Goal: Check status: Check status

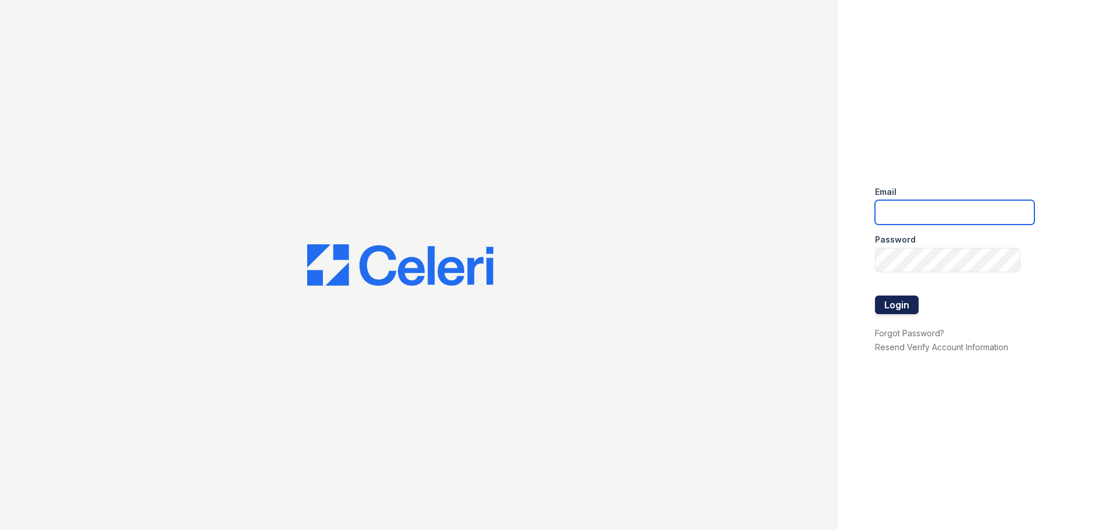
type input "tamesha.davis@trinity-pm.com"
click at [899, 309] on button "Login" at bounding box center [897, 304] width 44 height 19
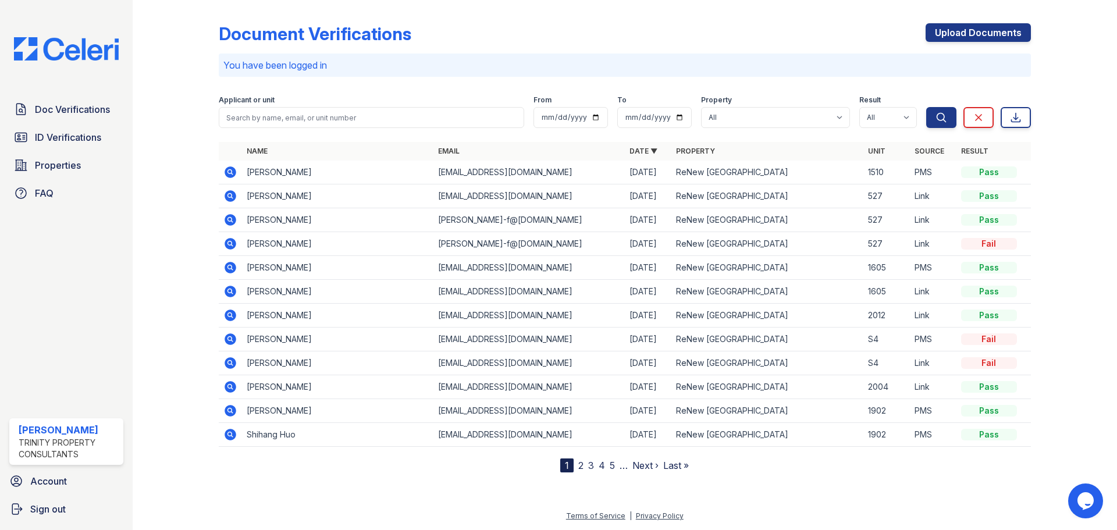
click at [597, 28] on div "Document Verifications Upload Documents" at bounding box center [625, 38] width 812 height 30
click at [99, 115] on span "Doc Verifications" at bounding box center [72, 109] width 75 height 14
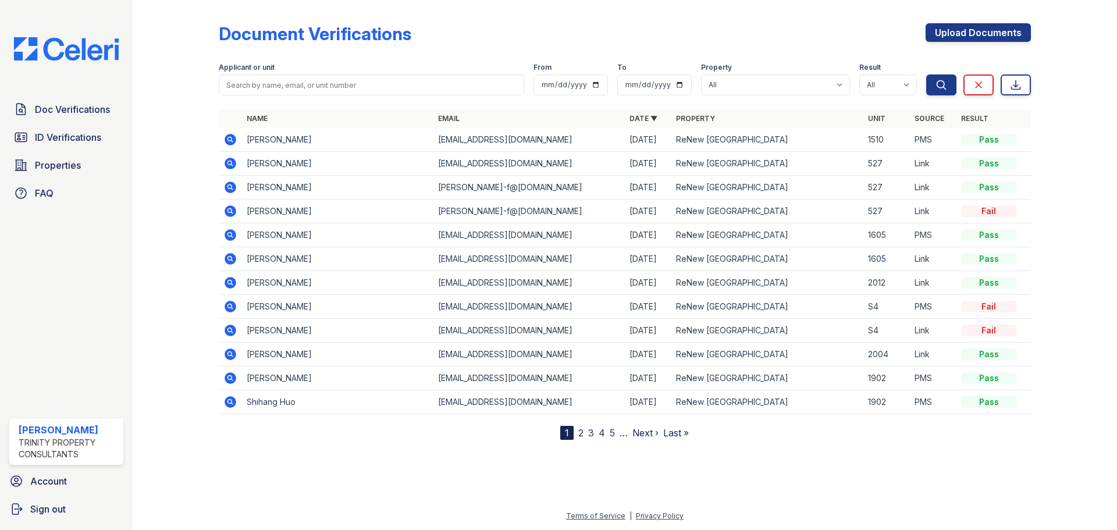
click at [233, 140] on icon at bounding box center [231, 140] width 12 height 12
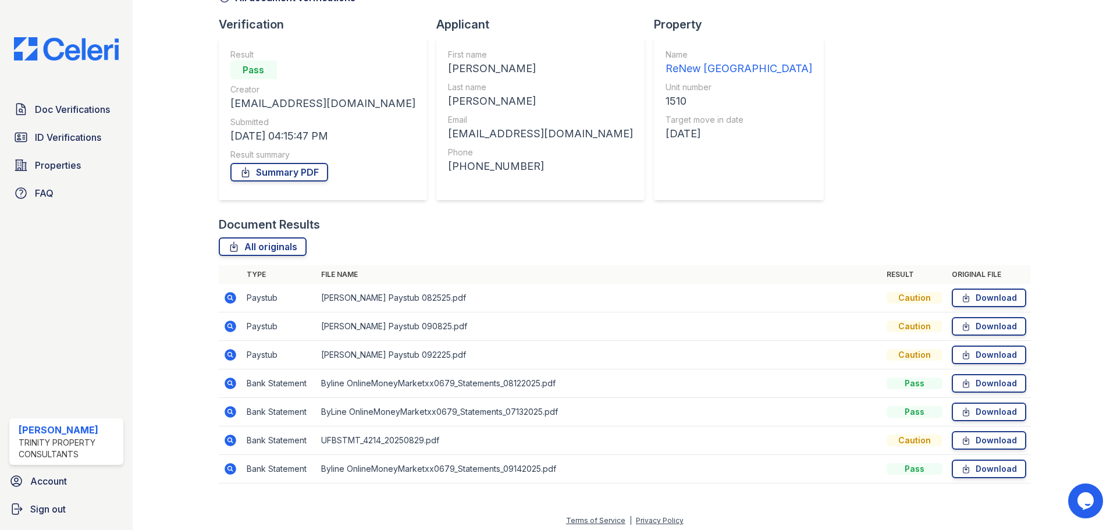
scroll to position [74, 0]
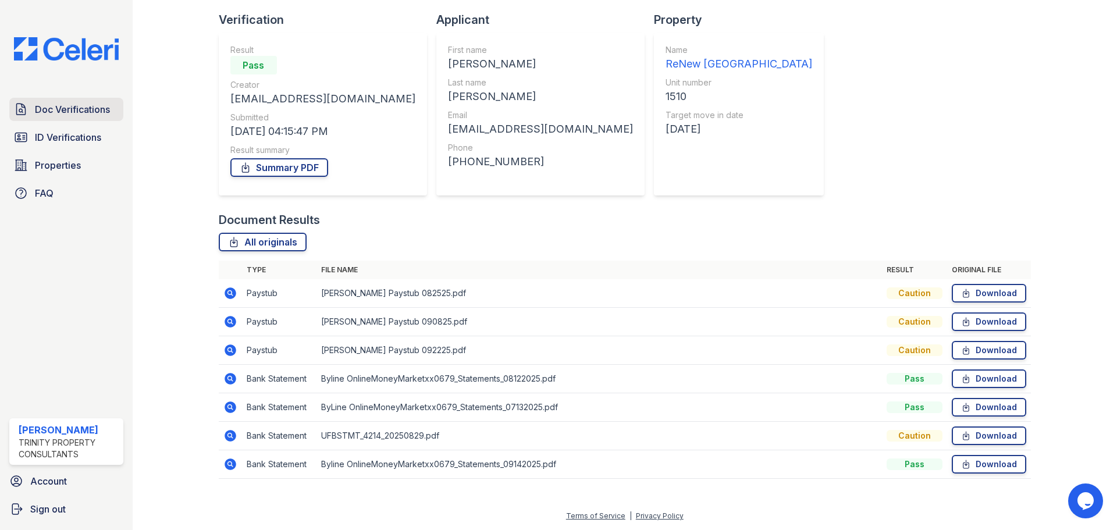
click at [79, 108] on span "Doc Verifications" at bounding box center [72, 109] width 75 height 14
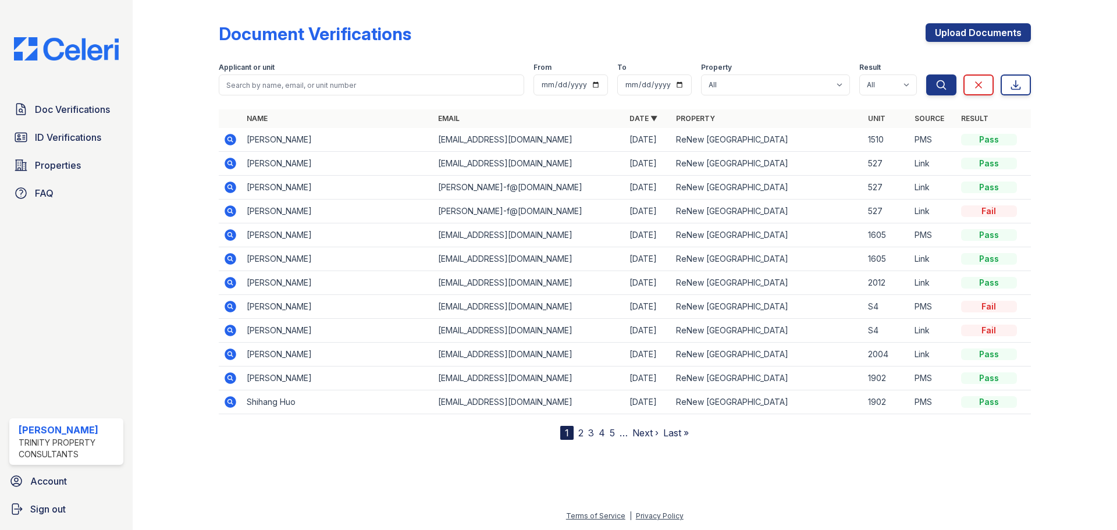
click at [226, 305] on icon at bounding box center [231, 307] width 12 height 12
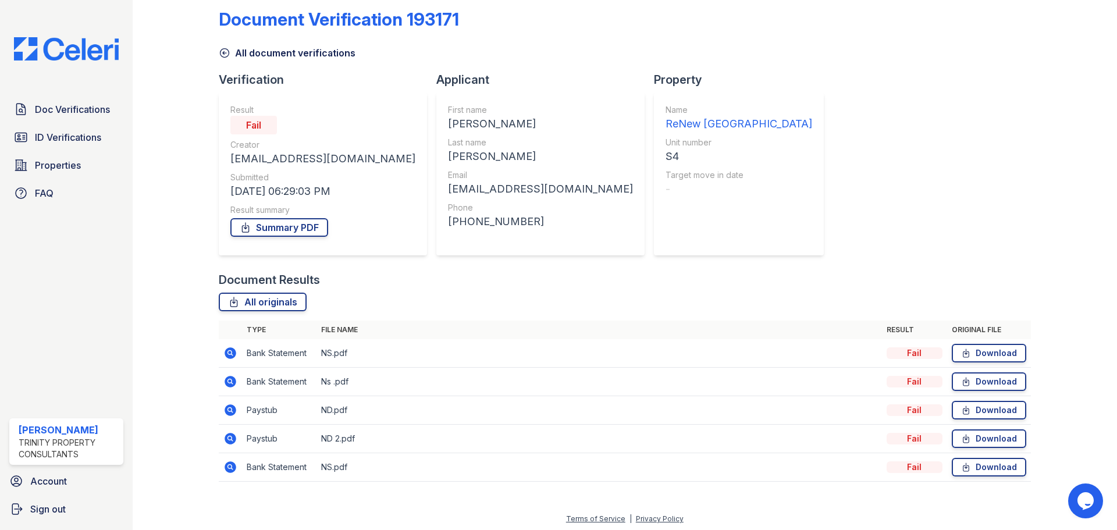
scroll to position [17, 0]
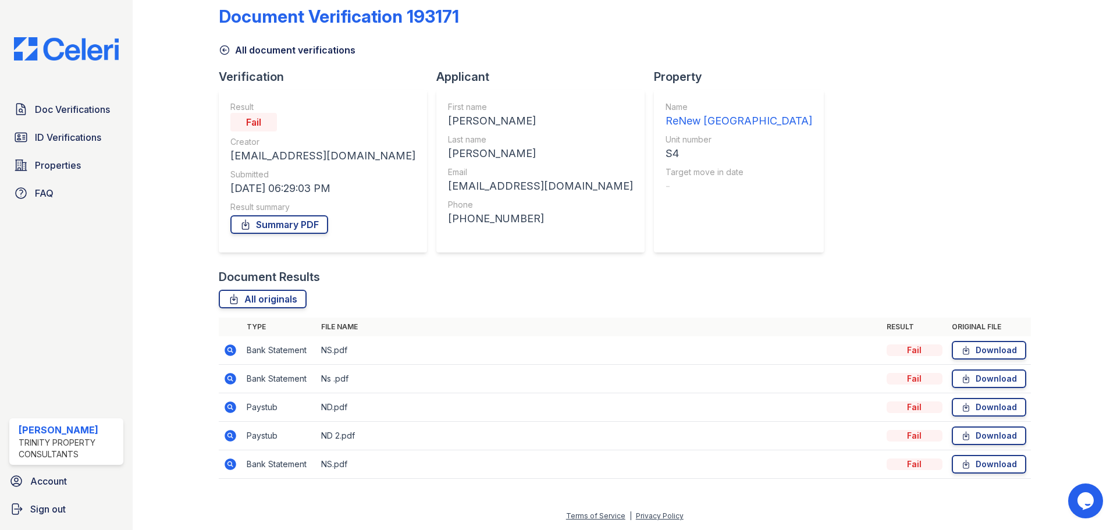
click at [227, 351] on icon at bounding box center [231, 350] width 12 height 12
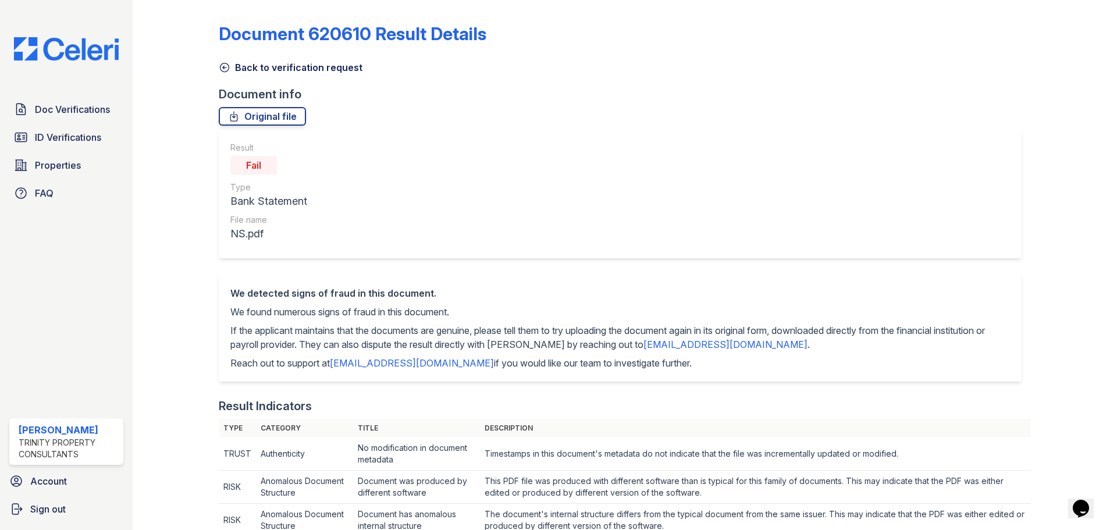
click at [225, 67] on icon at bounding box center [225, 68] width 12 height 12
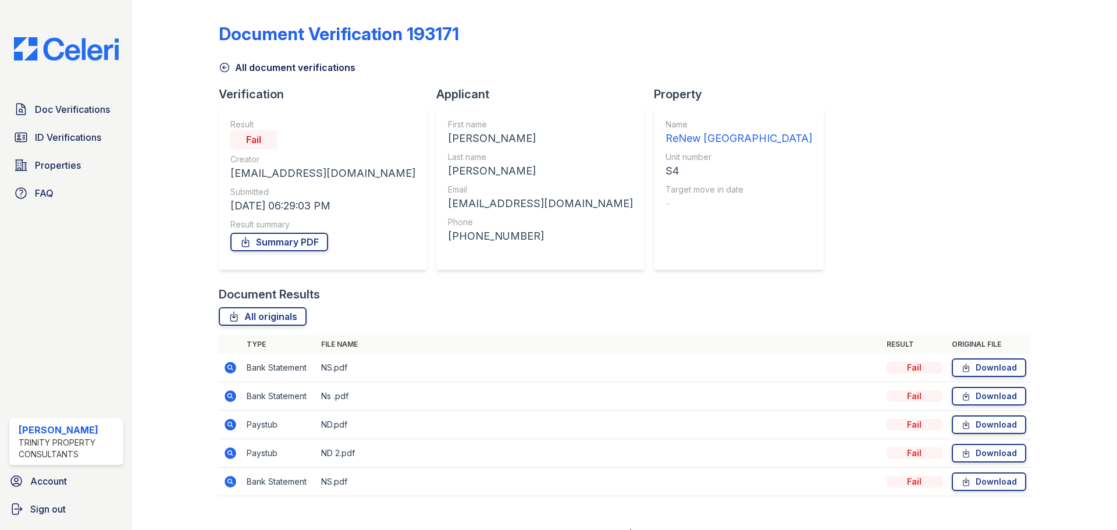
click at [230, 365] on icon at bounding box center [230, 368] width 14 height 14
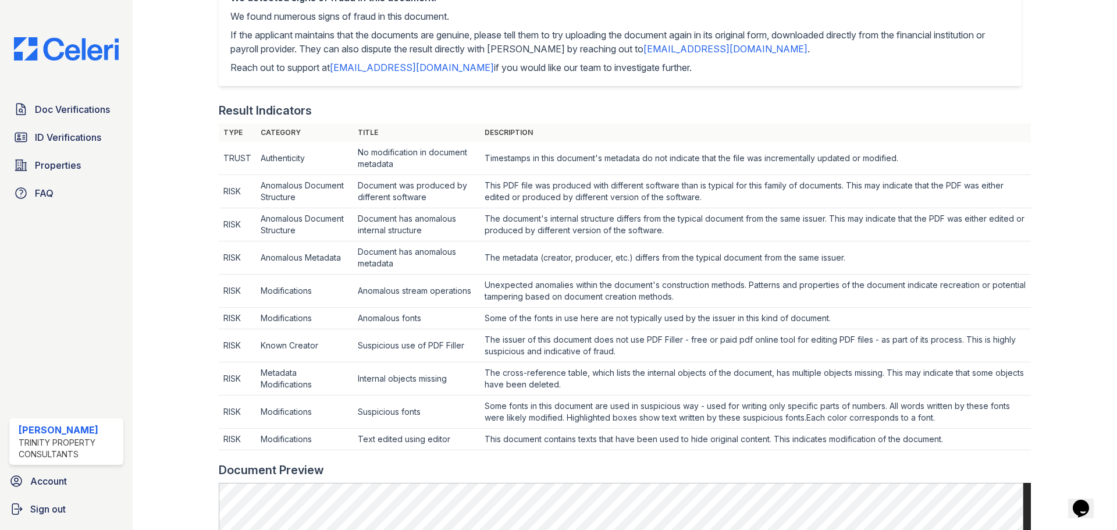
scroll to position [291, 0]
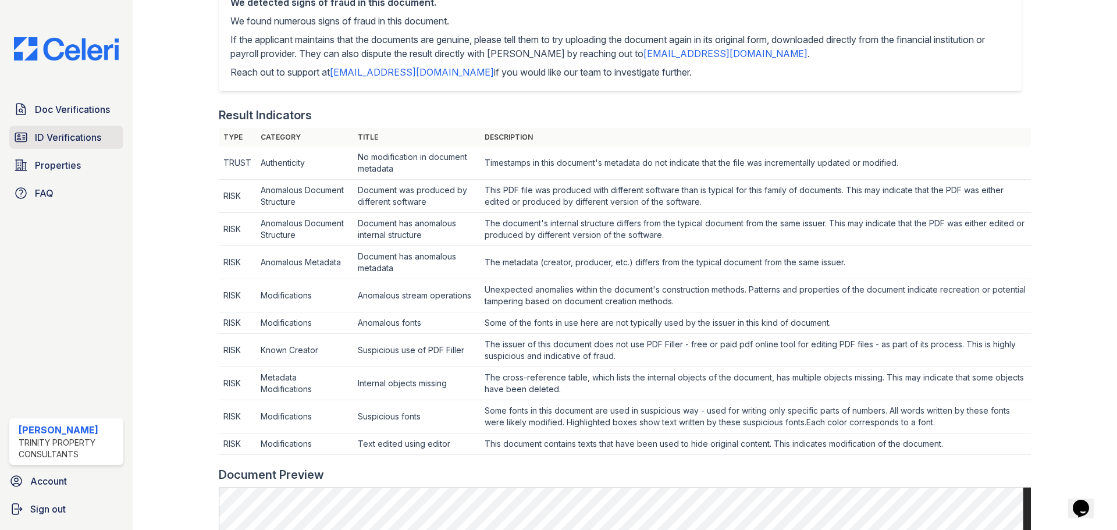
click at [49, 141] on span "ID Verifications" at bounding box center [68, 137] width 66 height 14
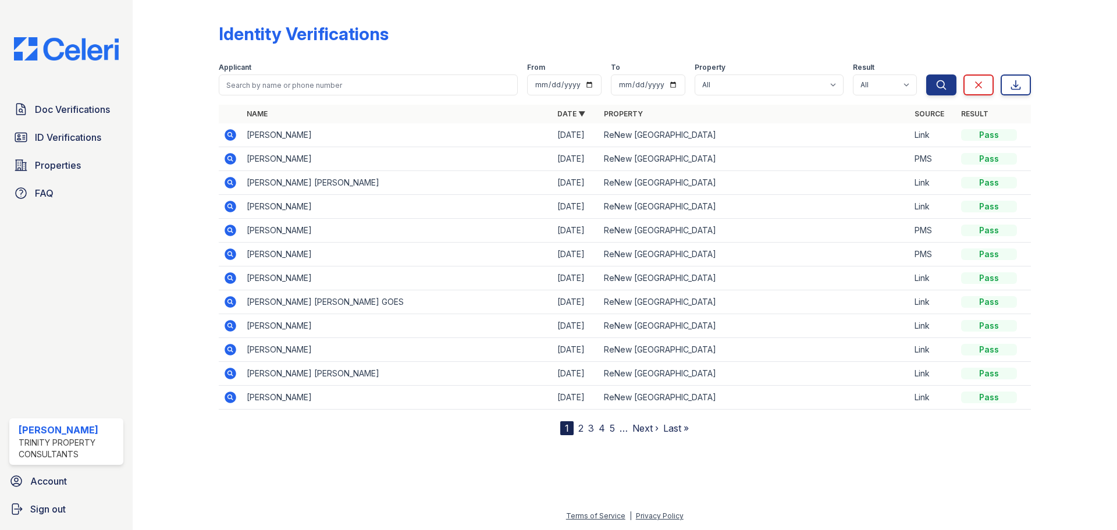
click at [610, 428] on link "5" at bounding box center [612, 428] width 5 height 12
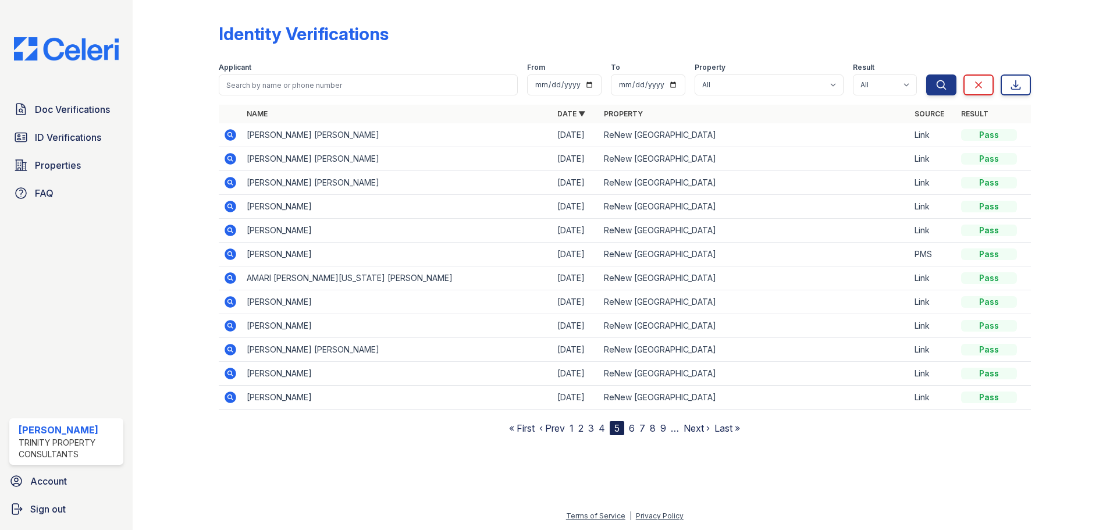
click at [664, 429] on link "9" at bounding box center [663, 428] width 6 height 12
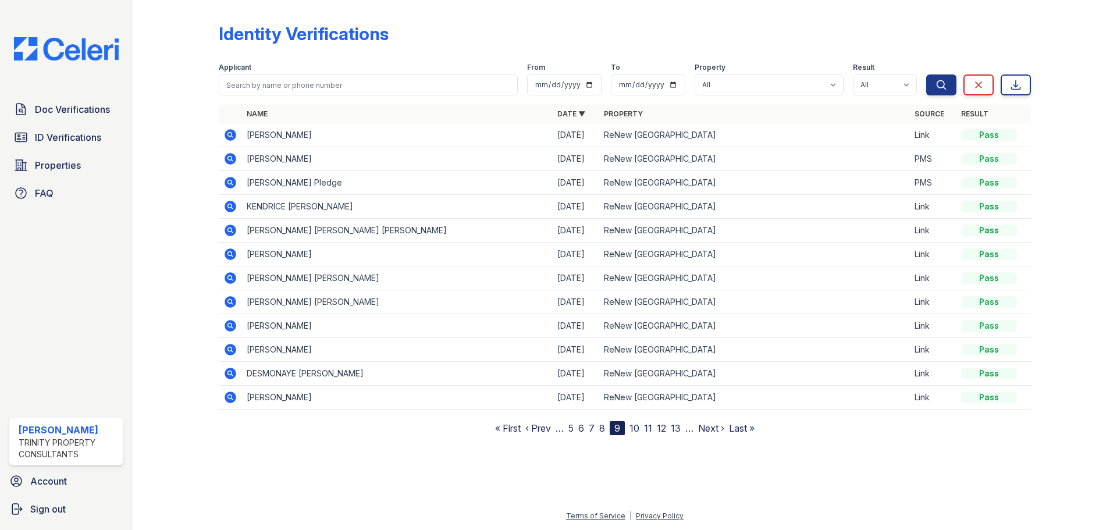
click at [673, 430] on link "13" at bounding box center [676, 428] width 10 height 12
click at [681, 431] on link "17" at bounding box center [684, 428] width 10 height 12
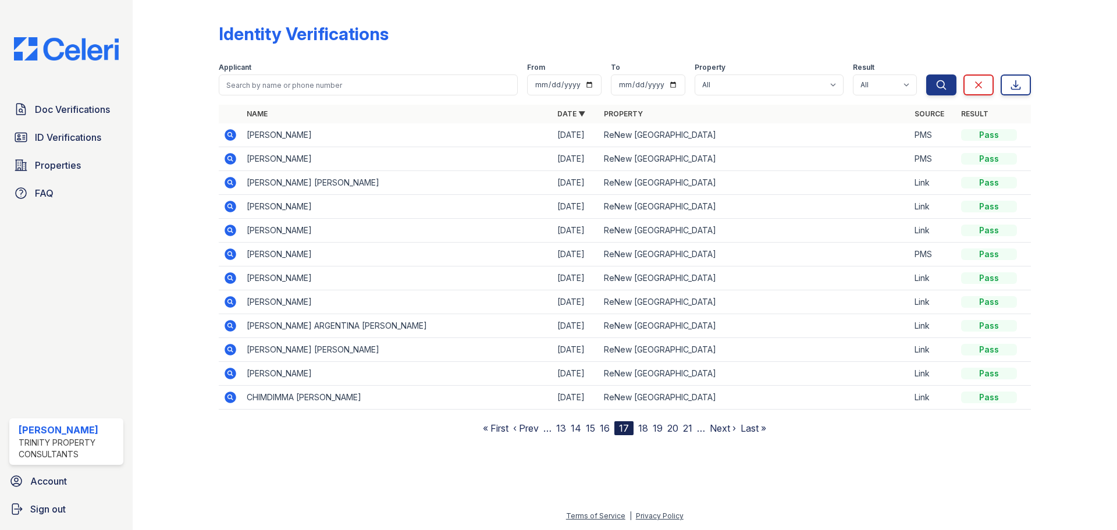
click at [686, 429] on link "21" at bounding box center [687, 428] width 9 height 12
click at [694, 428] on link "25" at bounding box center [695, 428] width 10 height 12
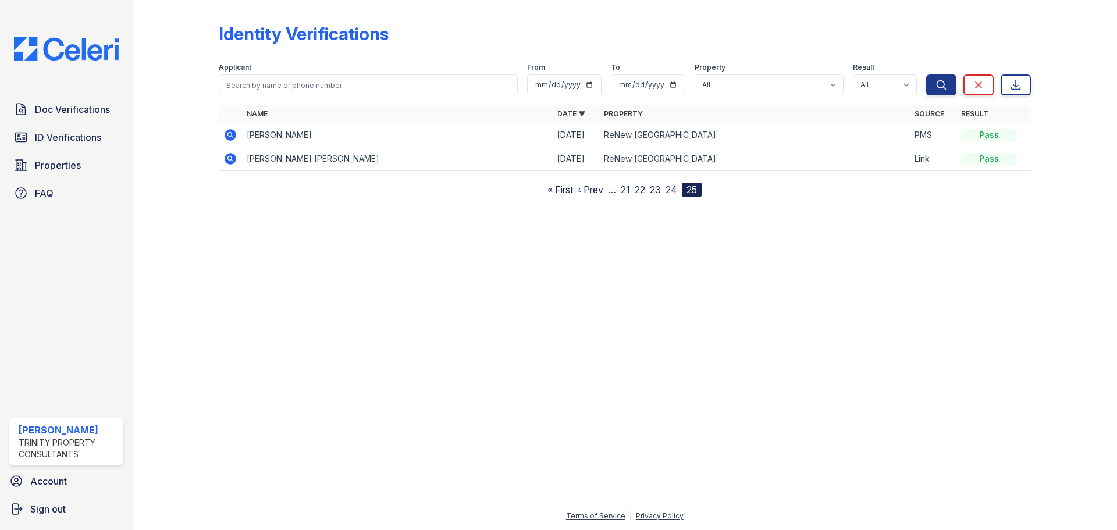
click at [672, 188] on link "24" at bounding box center [671, 190] width 12 height 12
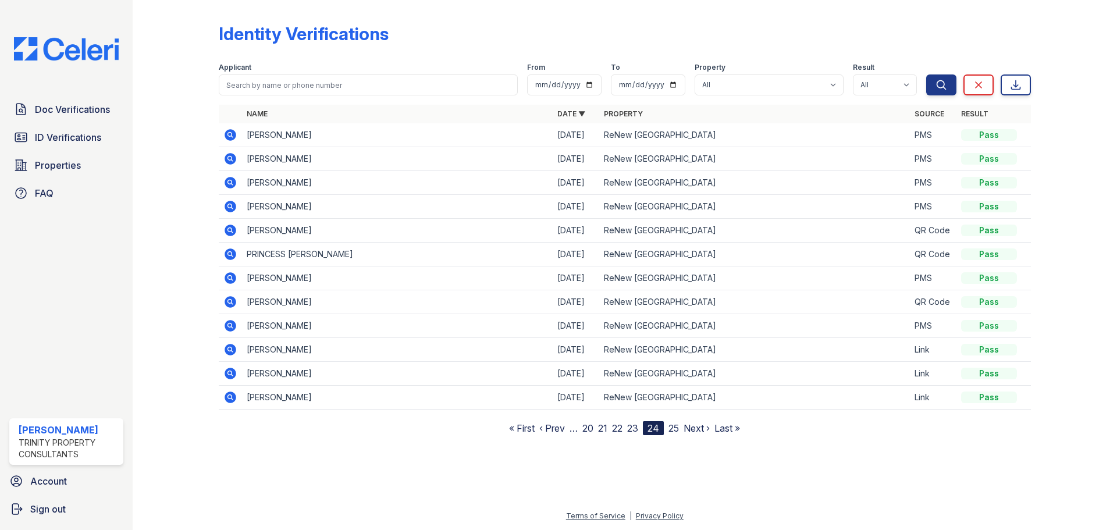
click at [635, 428] on link "23" at bounding box center [632, 428] width 11 height 12
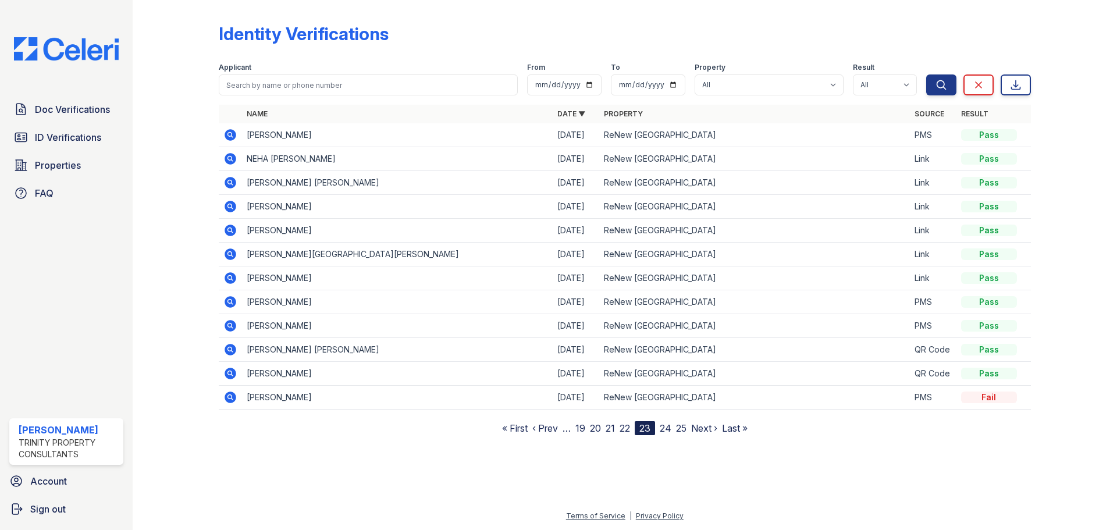
click at [234, 397] on icon at bounding box center [231, 397] width 12 height 12
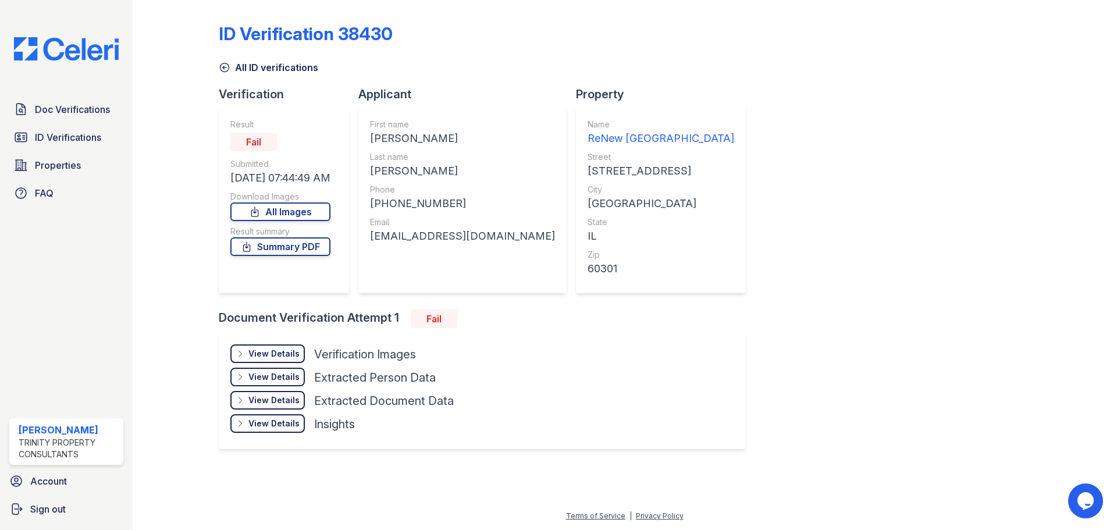
click at [266, 352] on div "View Details" at bounding box center [273, 354] width 51 height 12
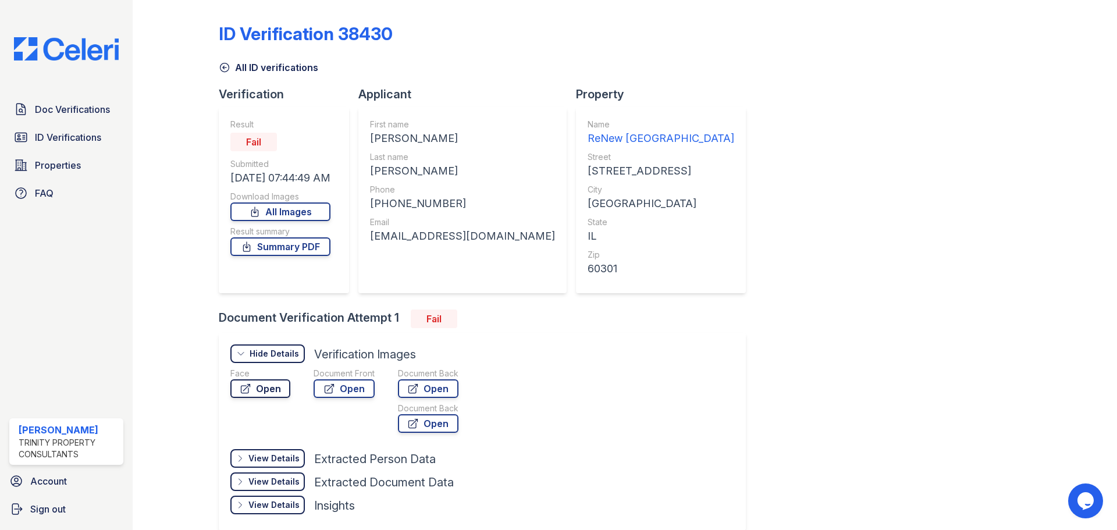
click at [271, 387] on link "Open" at bounding box center [260, 388] width 60 height 19
click at [350, 389] on link "Open" at bounding box center [343, 388] width 61 height 19
click at [229, 66] on icon at bounding box center [225, 68] width 12 height 12
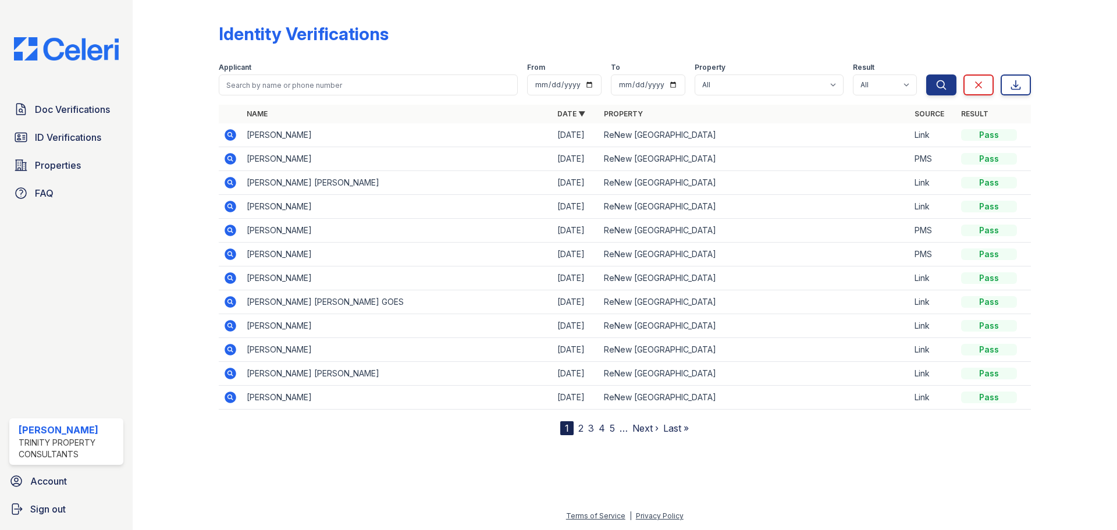
click at [603, 40] on div "Identity Verifications" at bounding box center [625, 38] width 812 height 30
click at [650, 26] on div "Identity Verifications" at bounding box center [625, 38] width 812 height 30
click at [663, 25] on div "Identity Verifications" at bounding box center [625, 38] width 812 height 30
click at [664, 22] on div "Identity Verifications Filter Applicant From To Property All [GEOGRAPHIC_DATA] …" at bounding box center [625, 220] width 812 height 430
click at [661, 27] on div "Identity Verifications" at bounding box center [625, 38] width 812 height 30
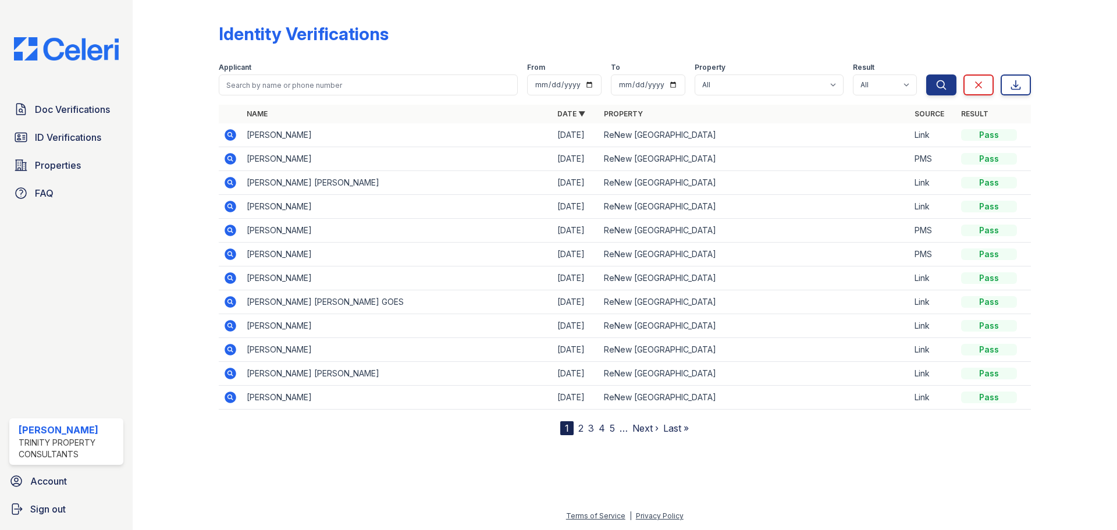
click at [661, 27] on div "Identity Verifications" at bounding box center [625, 38] width 812 height 30
drag, startPoint x: 661, startPoint y: 27, endPoint x: 666, endPoint y: 22, distance: 7.4
click at [666, 22] on div "Identity Verifications Filter Applicant From To Property All [GEOGRAPHIC_DATA] …" at bounding box center [625, 220] width 812 height 430
click at [647, 20] on div "Identity Verifications Filter Applicant From To Property All [GEOGRAPHIC_DATA] …" at bounding box center [625, 220] width 812 height 430
